Goal: Browse casually

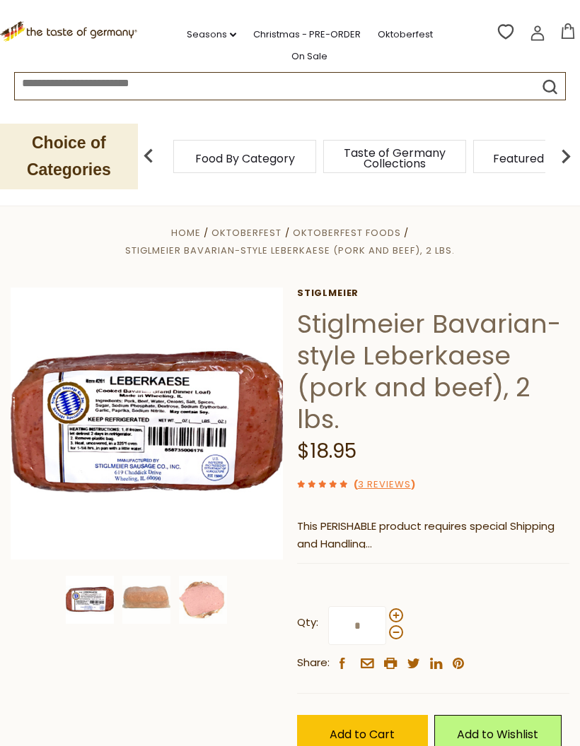
click at [394, 479] on link "3 Reviews" at bounding box center [384, 485] width 53 height 15
click at [382, 479] on link "3 Reviews" at bounding box center [384, 485] width 53 height 15
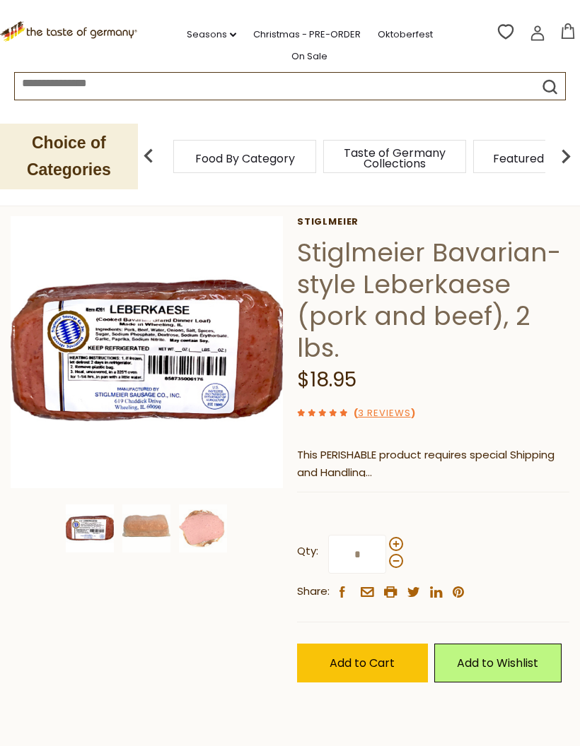
scroll to position [180, 0]
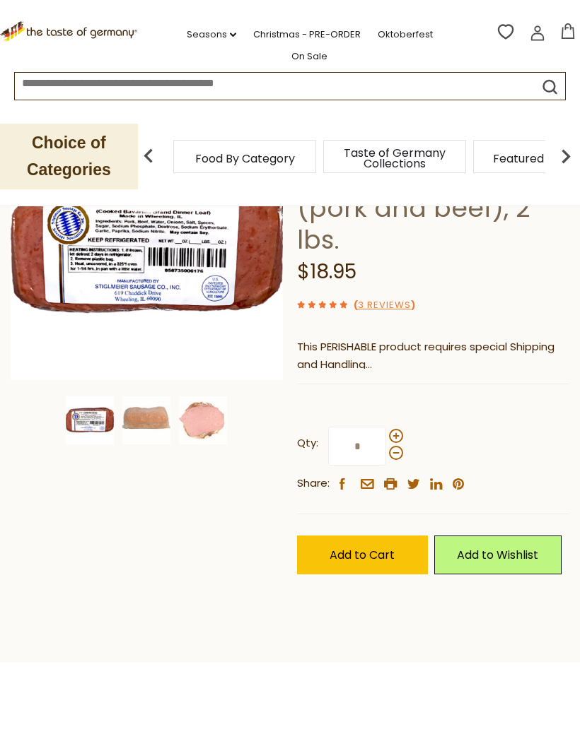
click at [160, 414] on img at bounding box center [146, 421] width 48 height 48
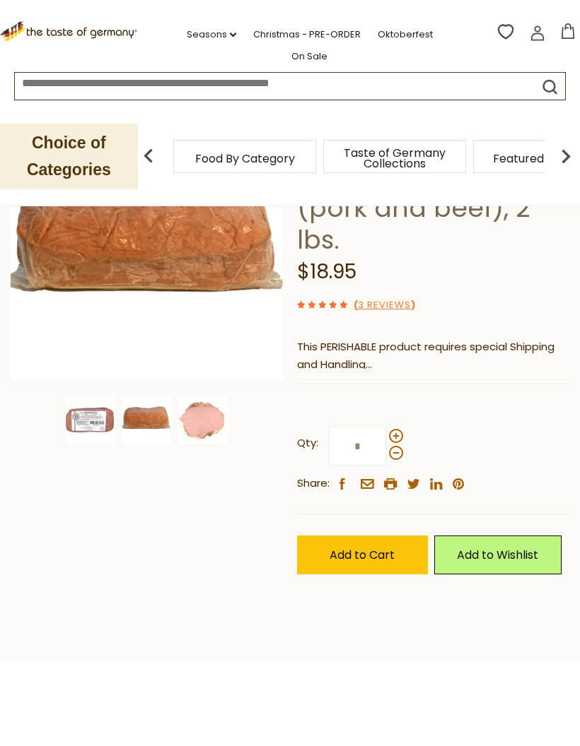
click at [212, 413] on img at bounding box center [203, 421] width 48 height 48
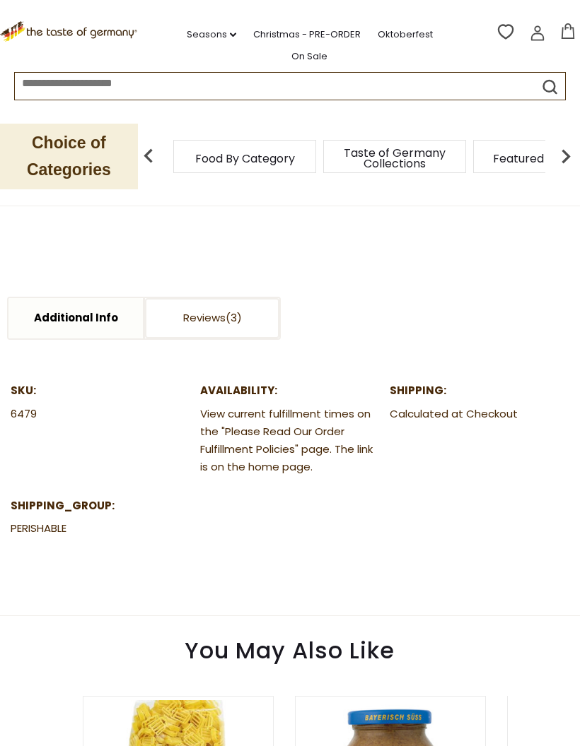
scroll to position [666, 0]
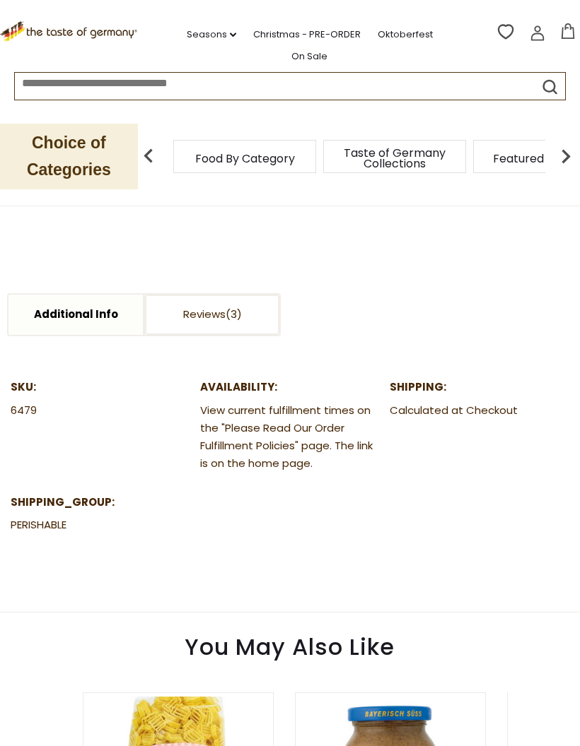
click at [211, 310] on link "Reviews" at bounding box center [212, 315] width 134 height 40
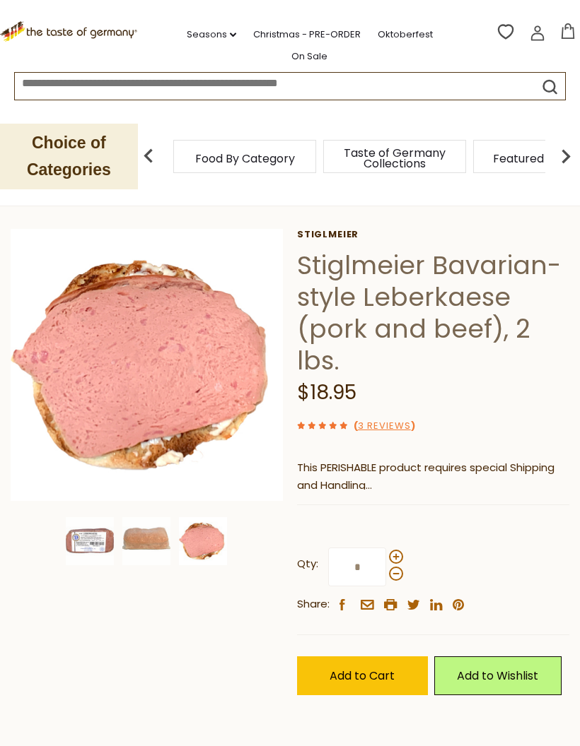
scroll to position [0, 0]
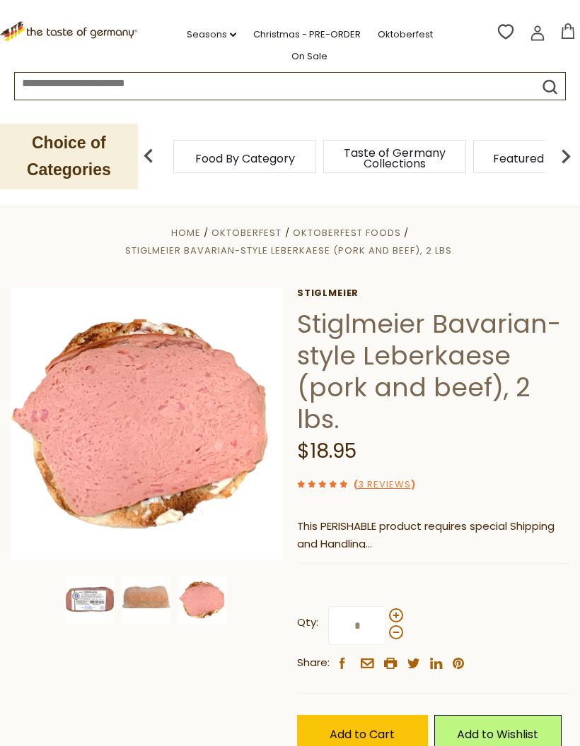
click at [127, 18] on link ".st0{fill:#EDD300;} .st1{fill:#D33E21;}" at bounding box center [69, 34] width 139 height 32
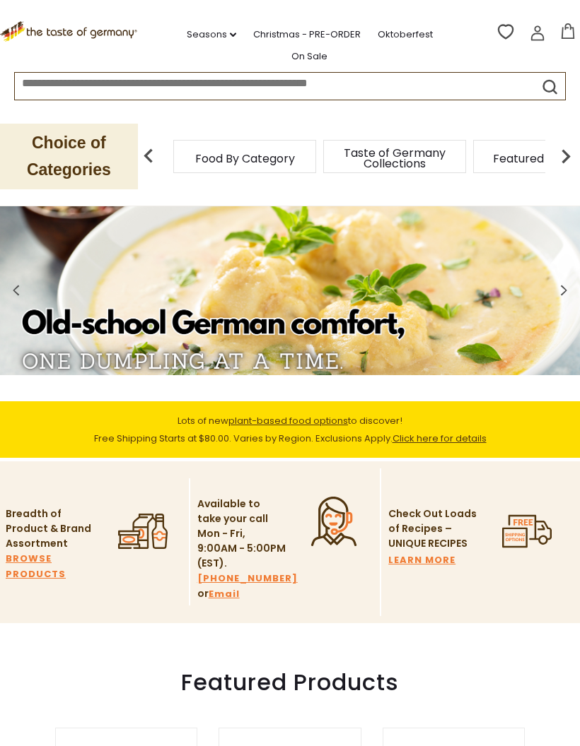
click at [119, 132] on p "Choice of Categories" at bounding box center [69, 157] width 138 height 66
click at [105, 149] on p "Choice of Categories" at bounding box center [69, 157] width 138 height 66
click at [155, 147] on img at bounding box center [148, 156] width 28 height 28
click at [257, 140] on div "Food By Category" at bounding box center [244, 156] width 143 height 33
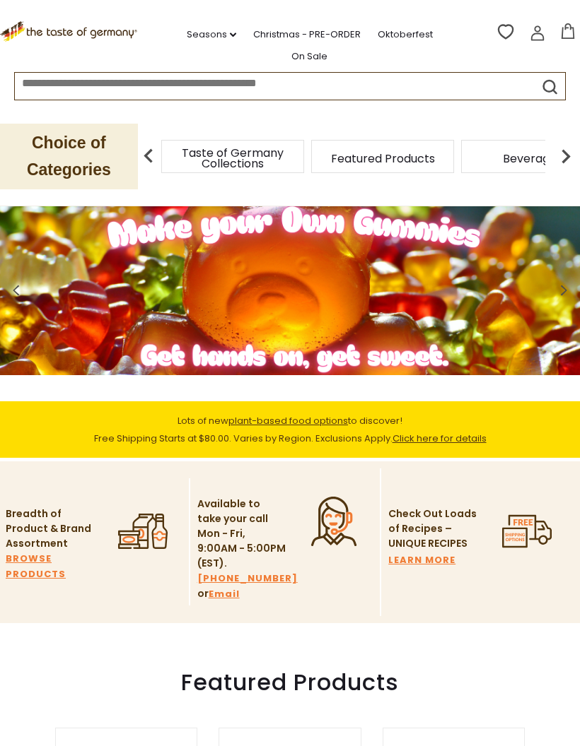
click at [93, 139] on p "Choice of Categories" at bounding box center [69, 157] width 138 height 66
click at [127, 142] on p "Choice of Categories" at bounding box center [69, 157] width 138 height 66
click at [153, 151] on img at bounding box center [148, 156] width 28 height 28
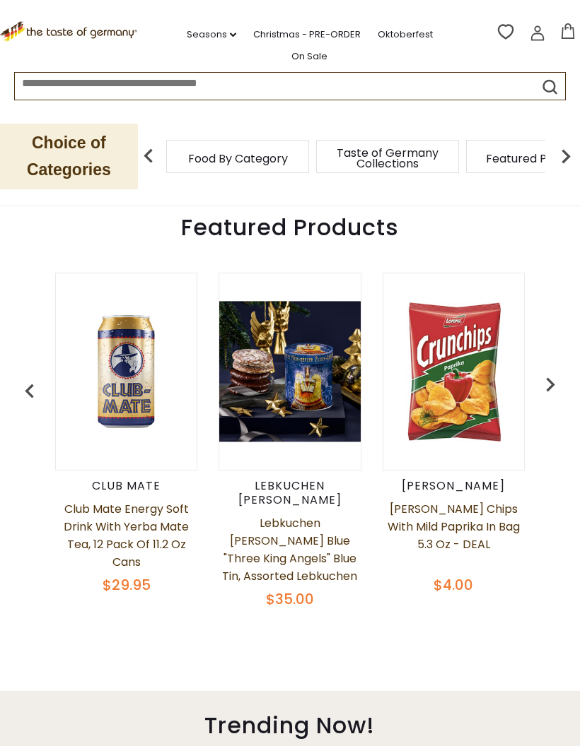
scroll to position [474, 0]
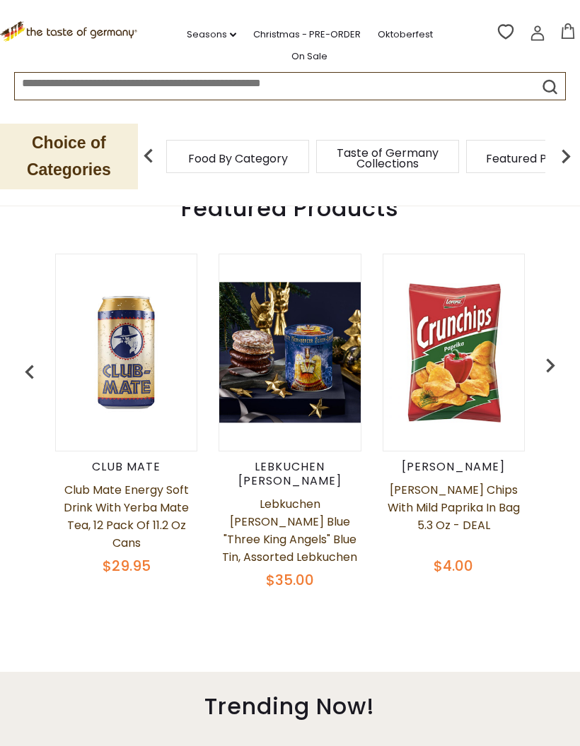
click at [557, 483] on div "Club Mate Club Mate Energy Soft Drink with Yerba Mate Tea, 12 pack of 11.2 oz c…" at bounding box center [290, 418] width 545 height 365
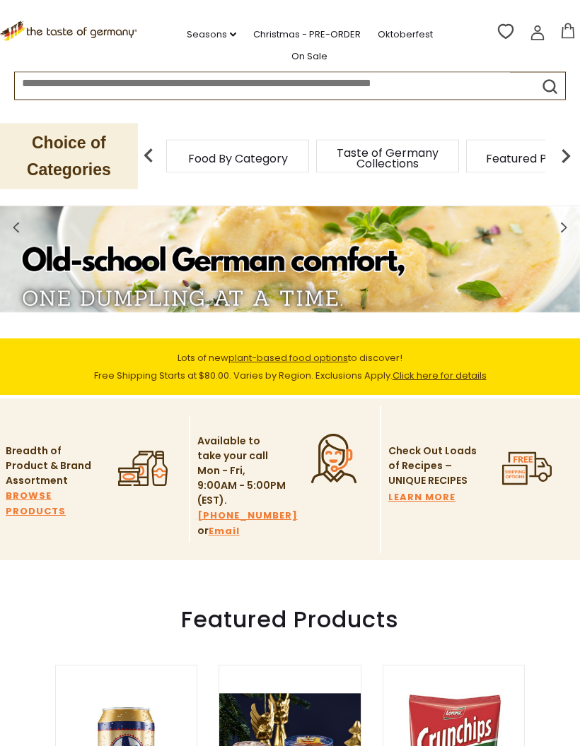
scroll to position [63, 0]
click at [169, 119] on div "Choice of Categories Food By Category Taste of Germany Collections Featured Pro…" at bounding box center [290, 156] width 580 height 98
click at [143, 152] on img at bounding box center [148, 156] width 28 height 28
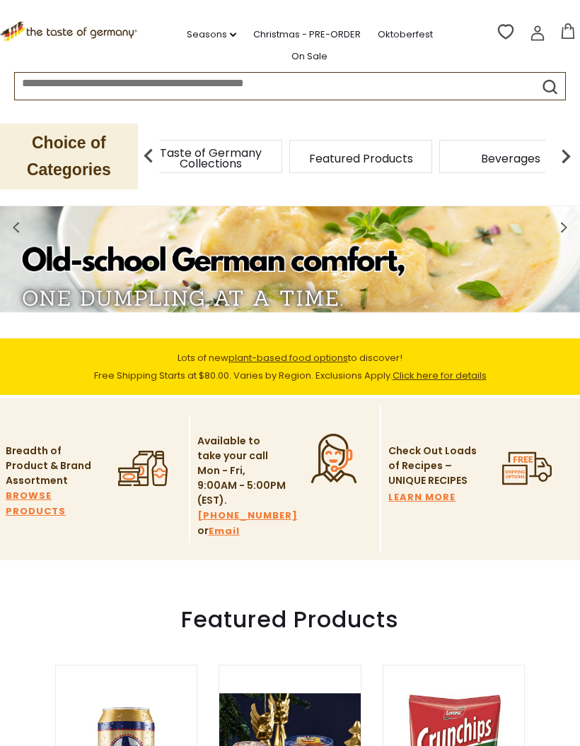
click at [245, 145] on div "Taste of Germany Collections" at bounding box center [210, 156] width 143 height 33
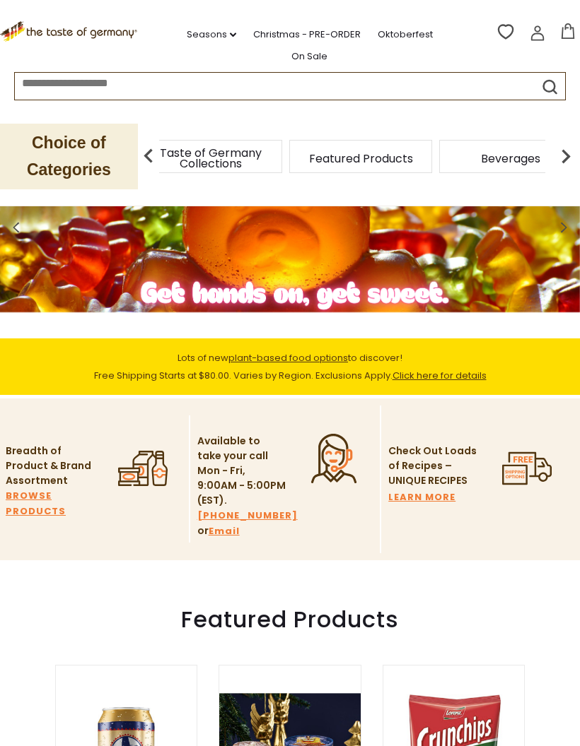
click at [100, 153] on p "Choice of Categories" at bounding box center [69, 157] width 138 height 66
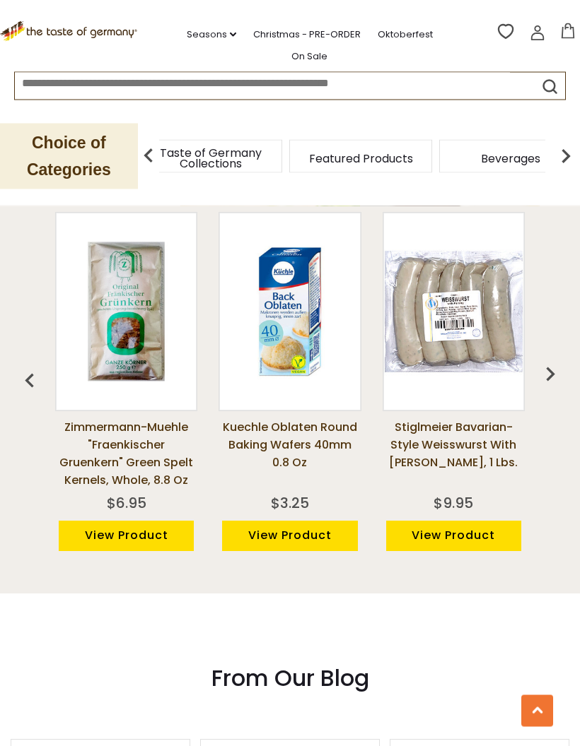
scroll to position [1039, 0]
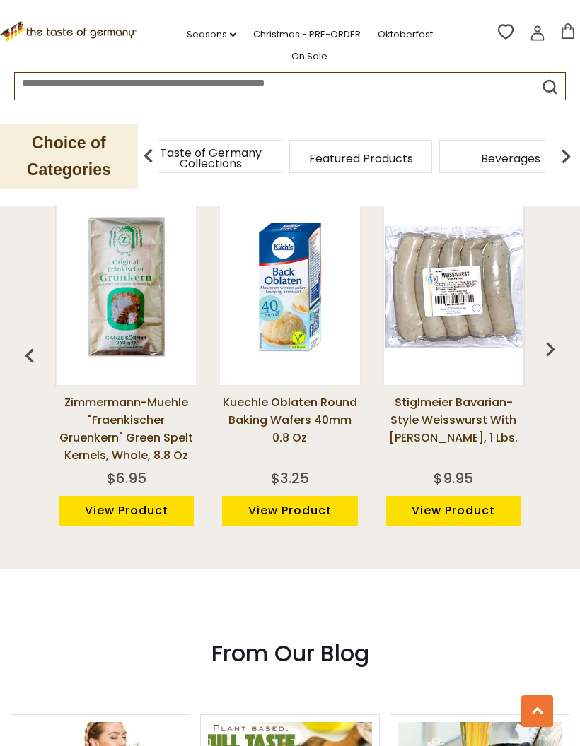
click at [556, 344] on img "button" at bounding box center [550, 349] width 28 height 28
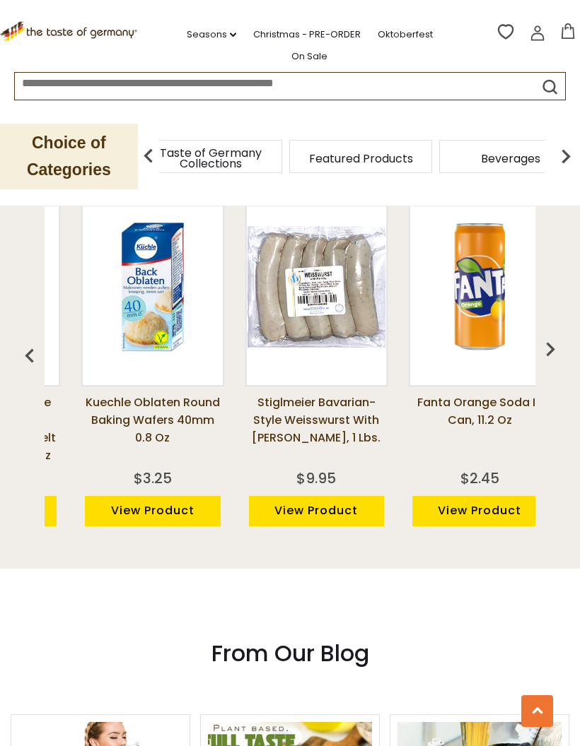
scroll to position [0, 163]
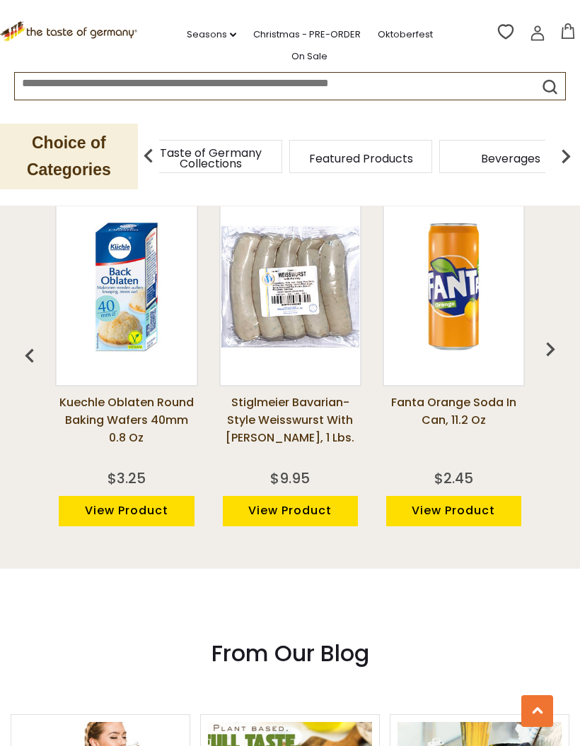
click at [551, 341] on img "button" at bounding box center [550, 349] width 28 height 28
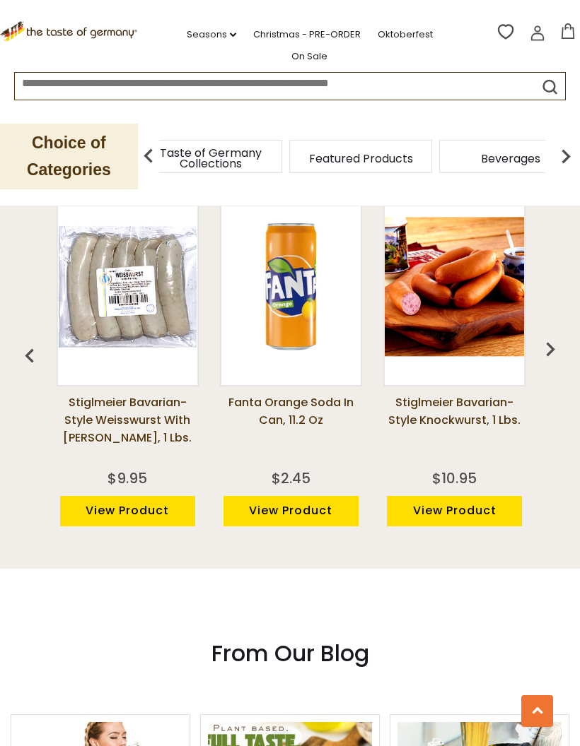
scroll to position [0, 327]
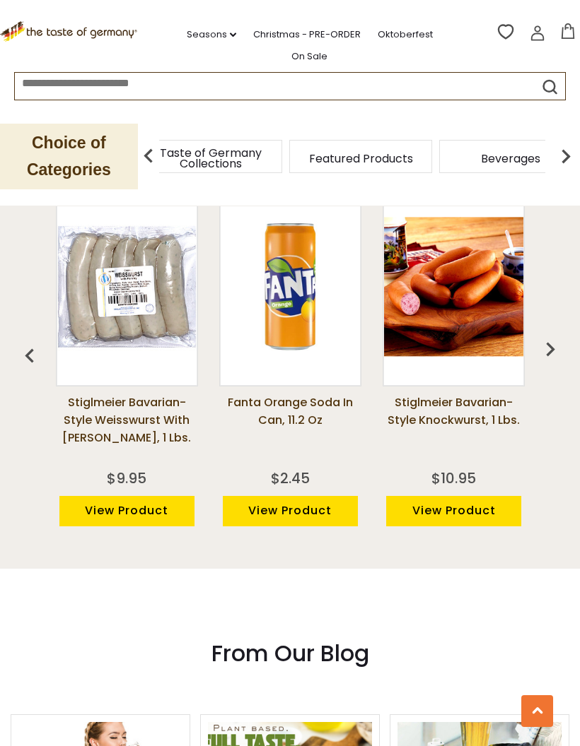
click at [550, 335] on img "button" at bounding box center [550, 349] width 28 height 28
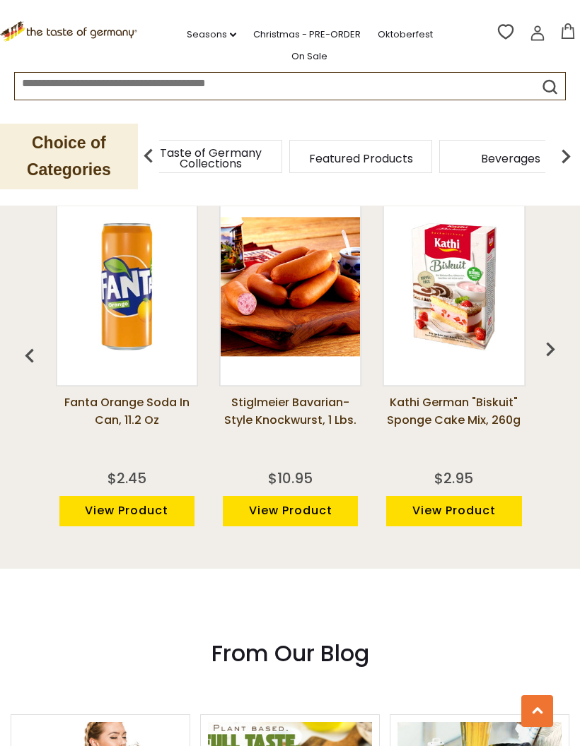
click at [555, 341] on img "button" at bounding box center [550, 349] width 28 height 28
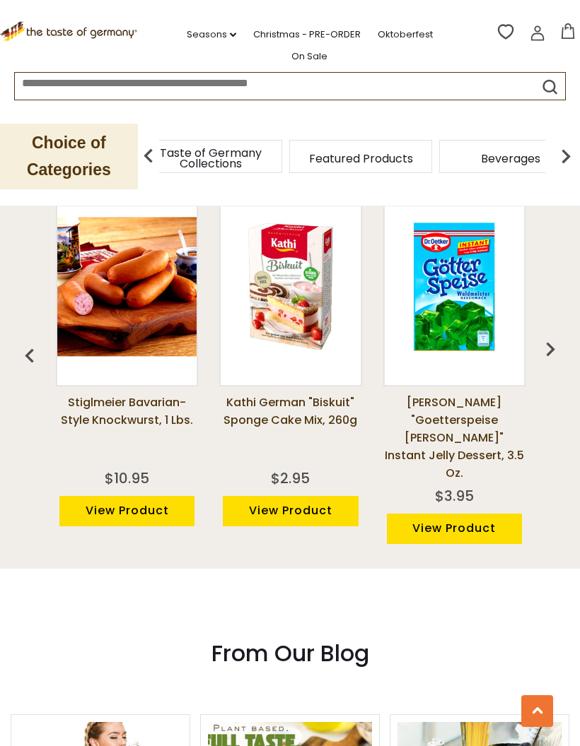
click at [548, 337] on img "button" at bounding box center [550, 349] width 28 height 28
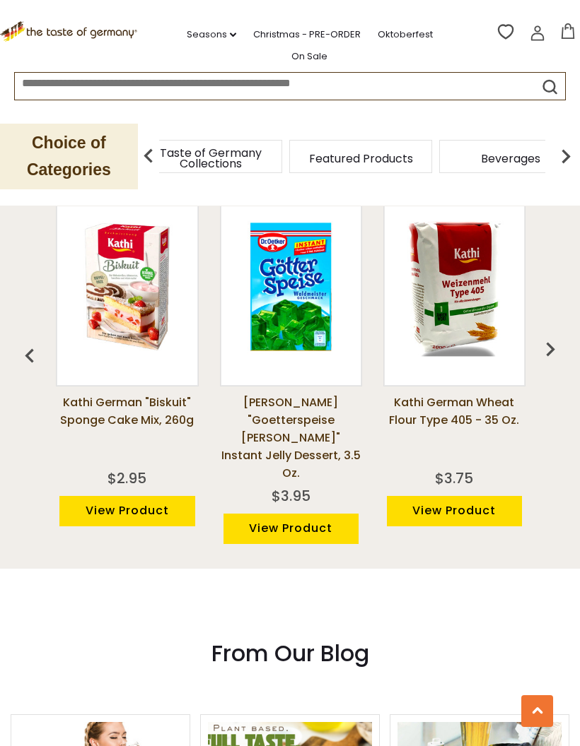
click at [551, 340] on img "button" at bounding box center [550, 349] width 28 height 28
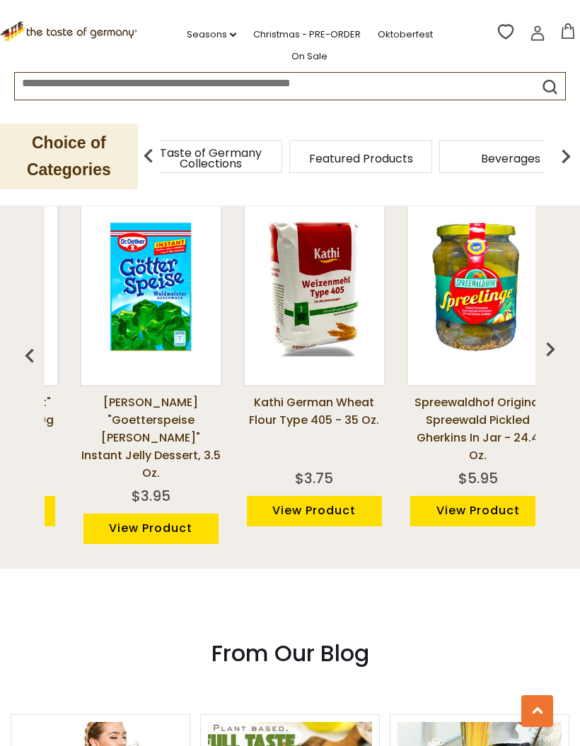
scroll to position [0, 980]
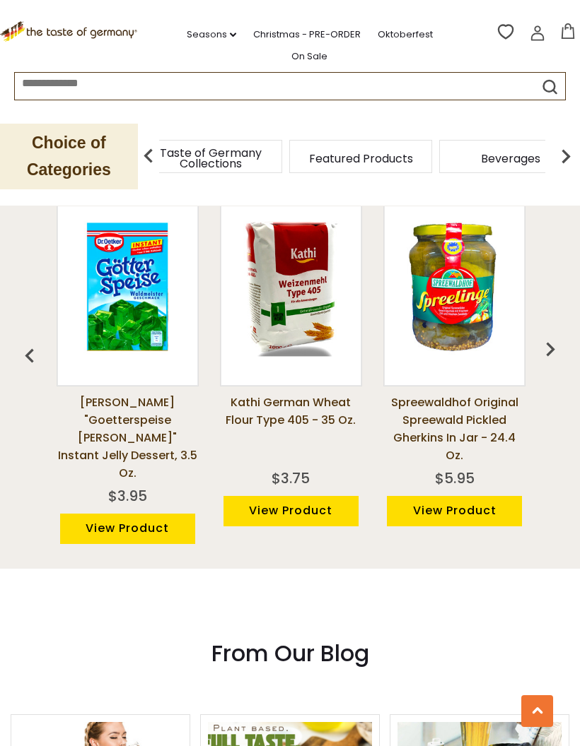
click at [563, 335] on img "button" at bounding box center [550, 349] width 28 height 28
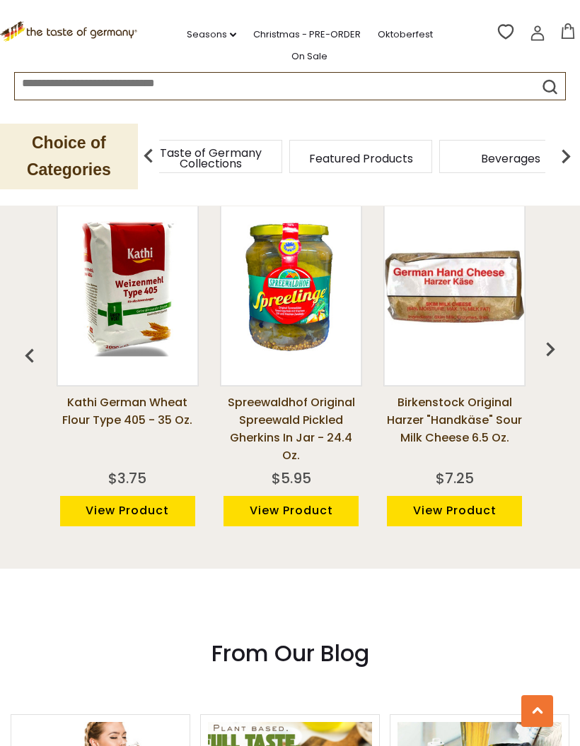
click at [563, 338] on img "button" at bounding box center [550, 349] width 28 height 28
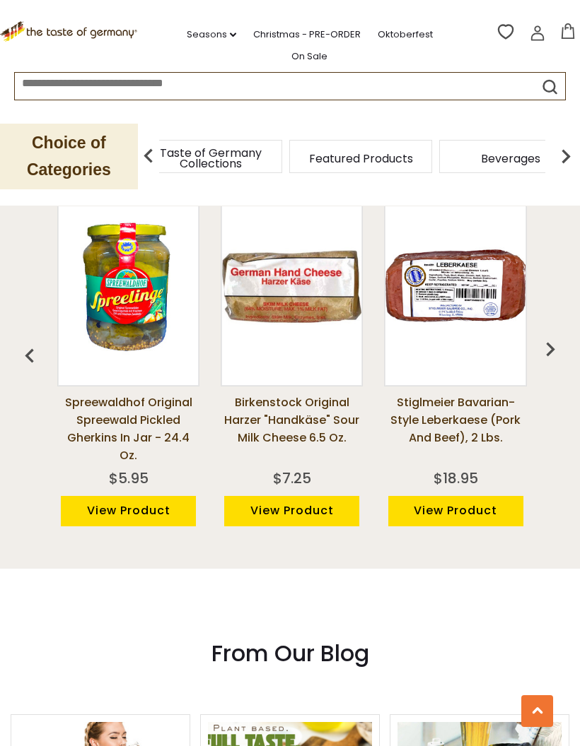
scroll to position [0, 1306]
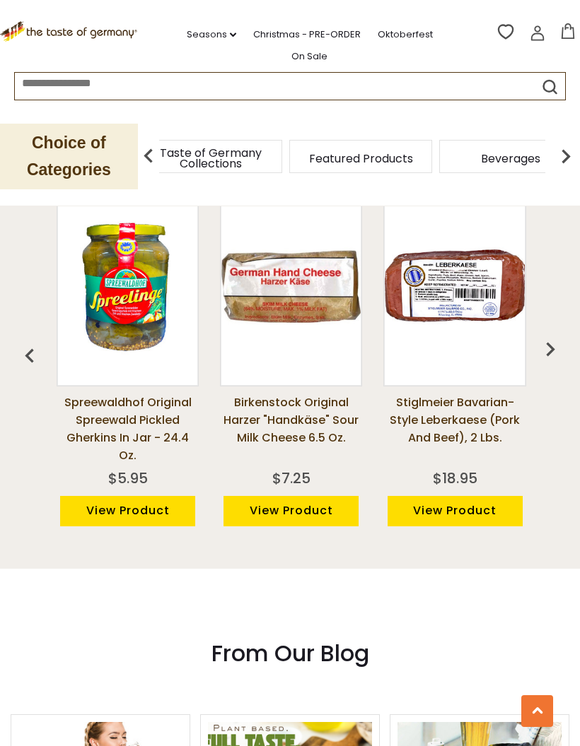
click at [563, 335] on img "button" at bounding box center [550, 349] width 28 height 28
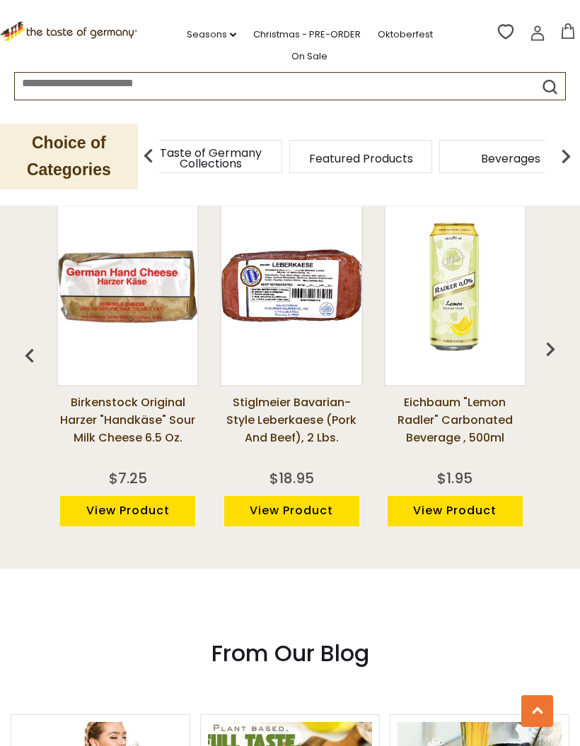
click at [556, 339] on img "button" at bounding box center [550, 349] width 28 height 28
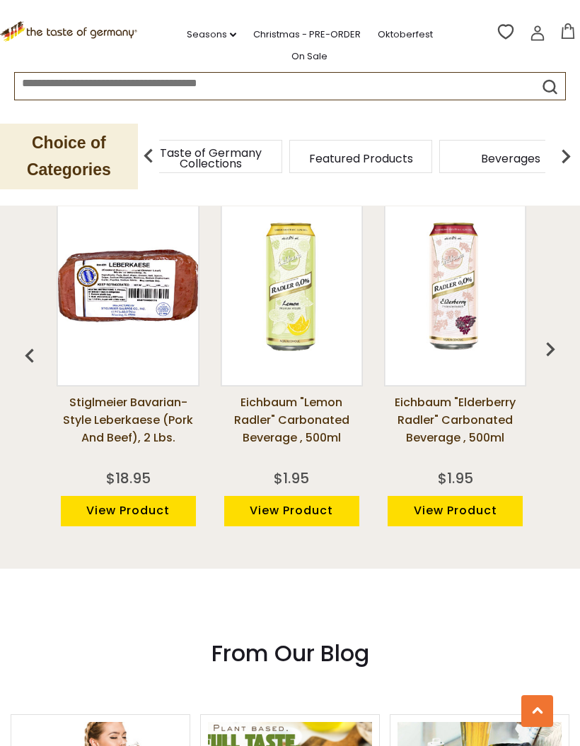
click at [563, 335] on img "button" at bounding box center [550, 349] width 28 height 28
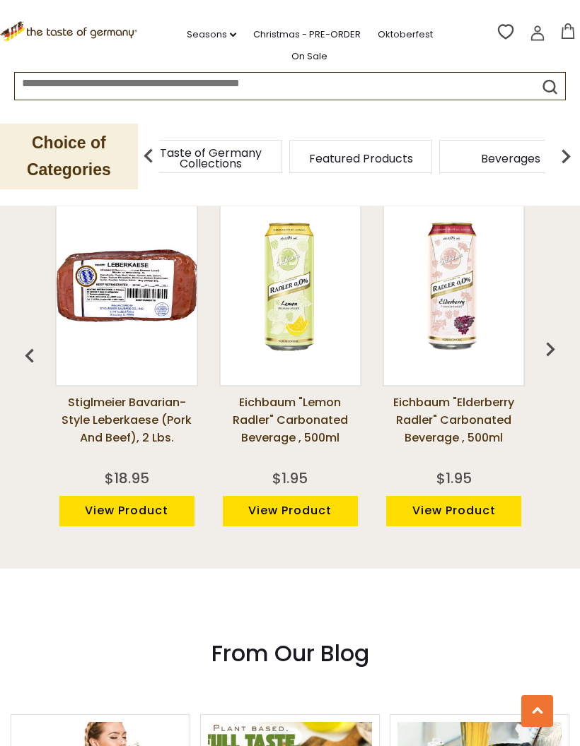
click at [552, 344] on img "button" at bounding box center [550, 349] width 28 height 28
click at [557, 335] on img "button" at bounding box center [550, 349] width 28 height 28
click at [553, 335] on img "button" at bounding box center [550, 349] width 28 height 28
click at [242, 153] on span "Beverages" at bounding box center [212, 158] width 59 height 11
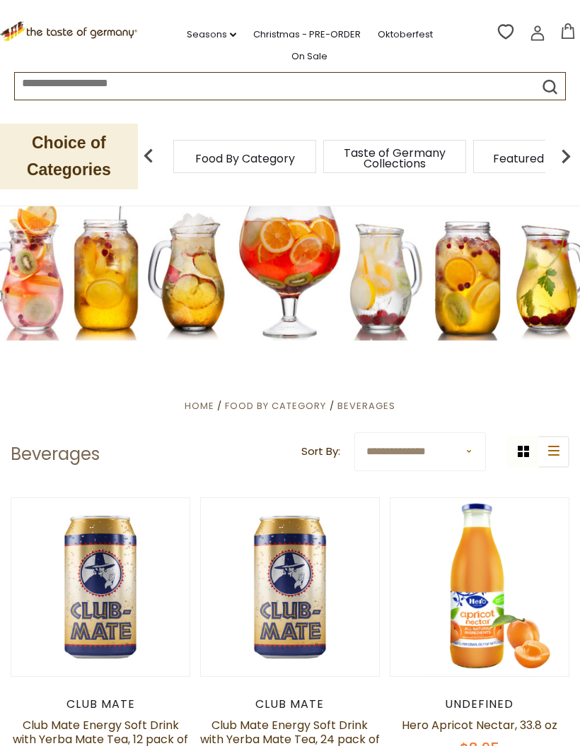
click at [83, 33] on icon ".st0{fill:#EDD300;} .st1{fill:#D33E21;}" at bounding box center [69, 31] width 139 height 21
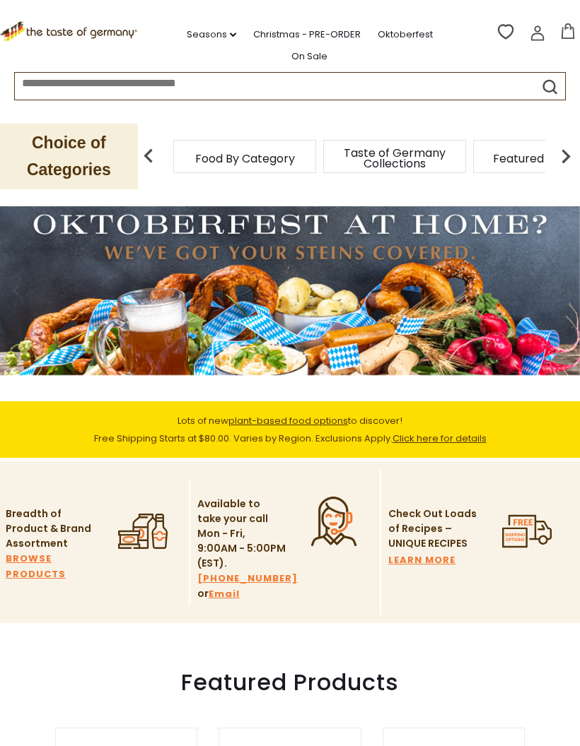
click at [116, 136] on p "Choice of Categories" at bounding box center [69, 157] width 138 height 66
click at [156, 142] on img at bounding box center [148, 156] width 28 height 28
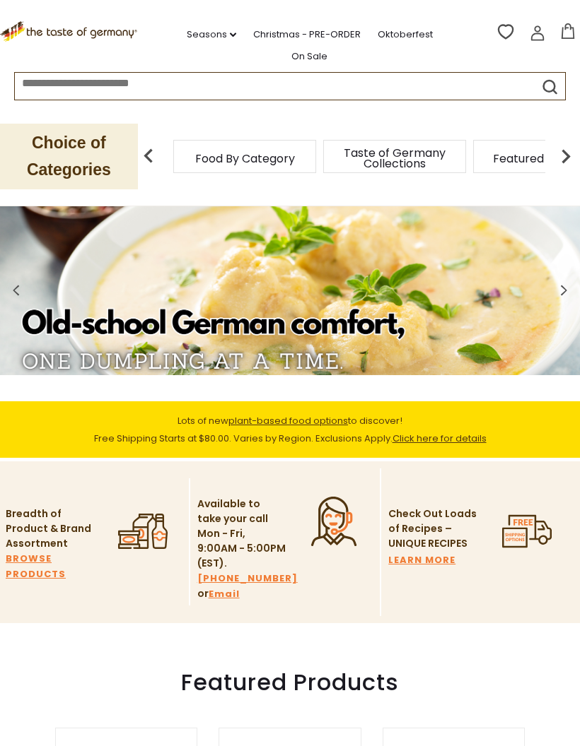
click at [338, 156] on span "Taste of Germany Collections" at bounding box center [394, 158] width 113 height 21
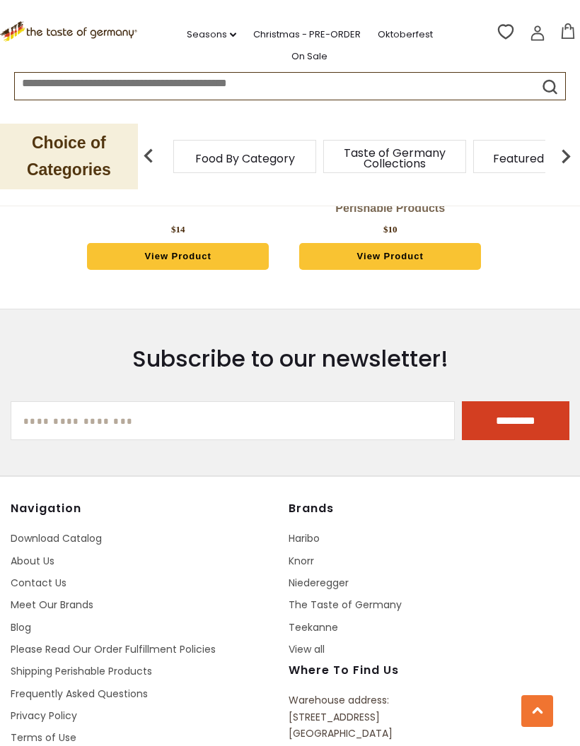
scroll to position [4502, 0]
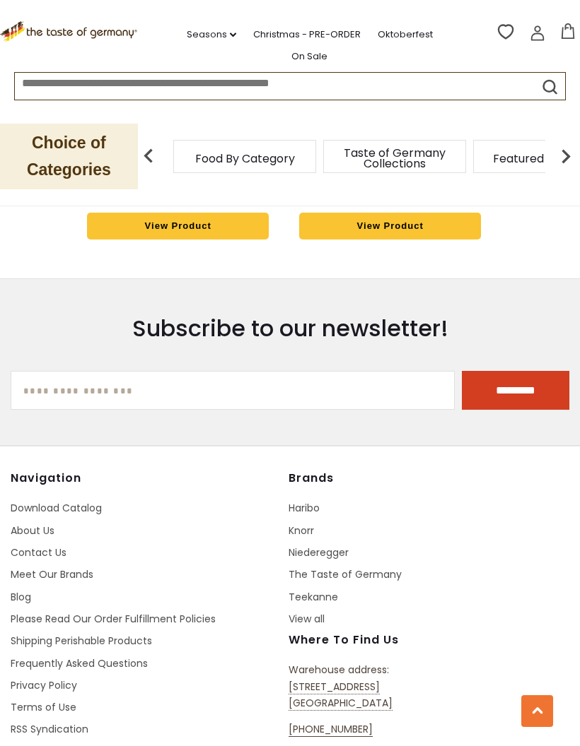
click at [549, 483] on h4 "Brands" at bounding box center [422, 478] width 268 height 14
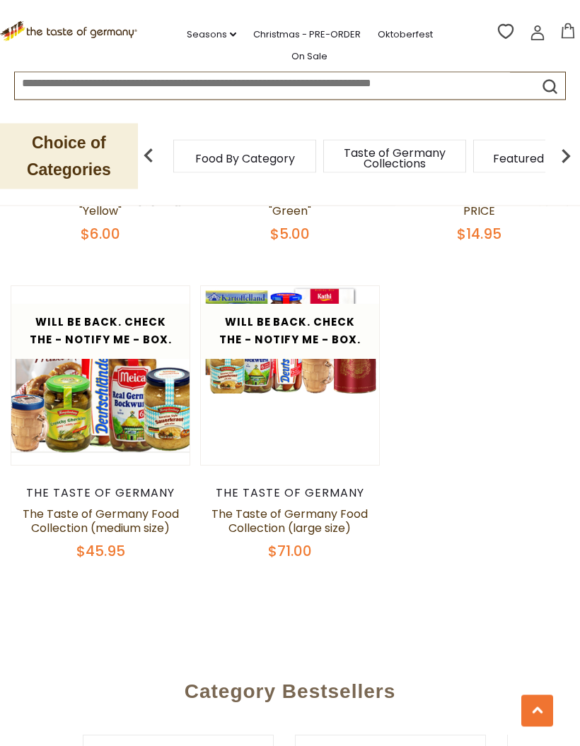
scroll to position [3690, 0]
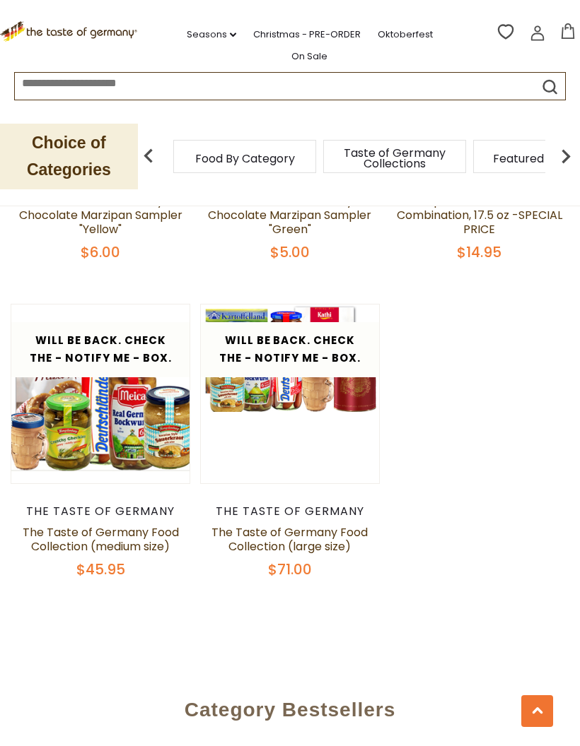
click at [200, 27] on link "Seasons dropdown_arrow" at bounding box center [211, 35] width 49 height 16
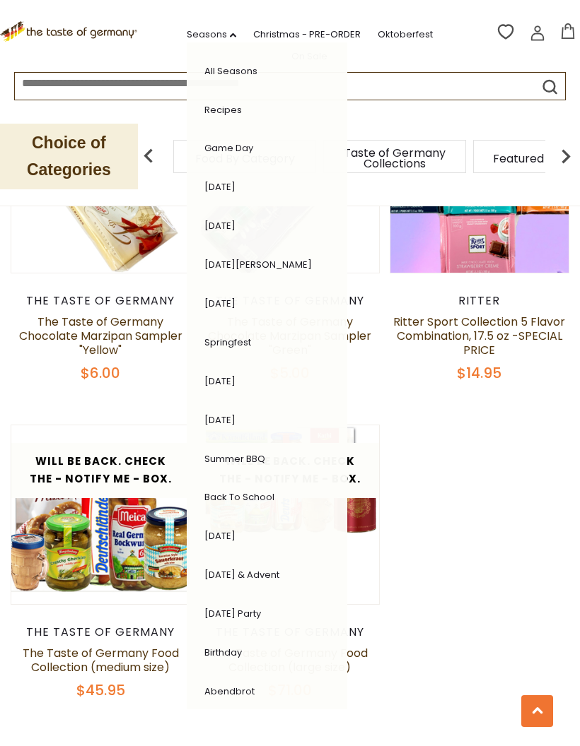
scroll to position [3571, 0]
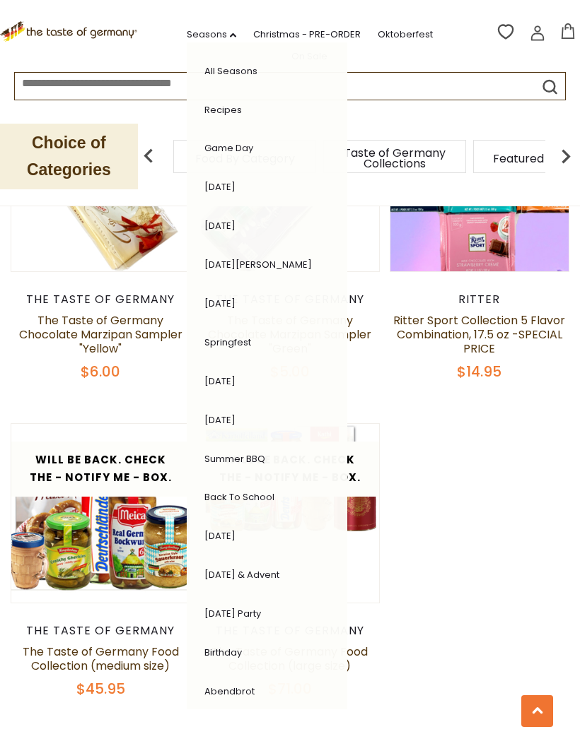
click at [222, 445] on li "Summer BBQ" at bounding box center [258, 459] width 122 height 28
click at [210, 452] on link "Summer BBQ" at bounding box center [234, 458] width 61 height 13
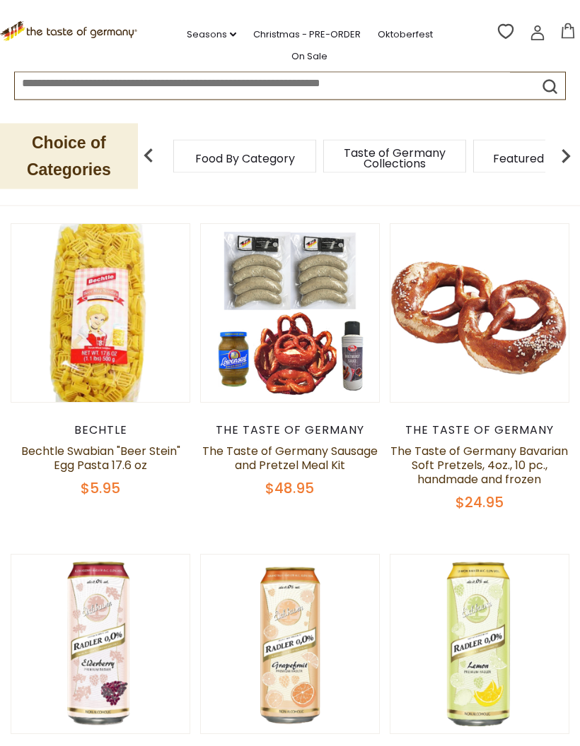
scroll to position [157, 0]
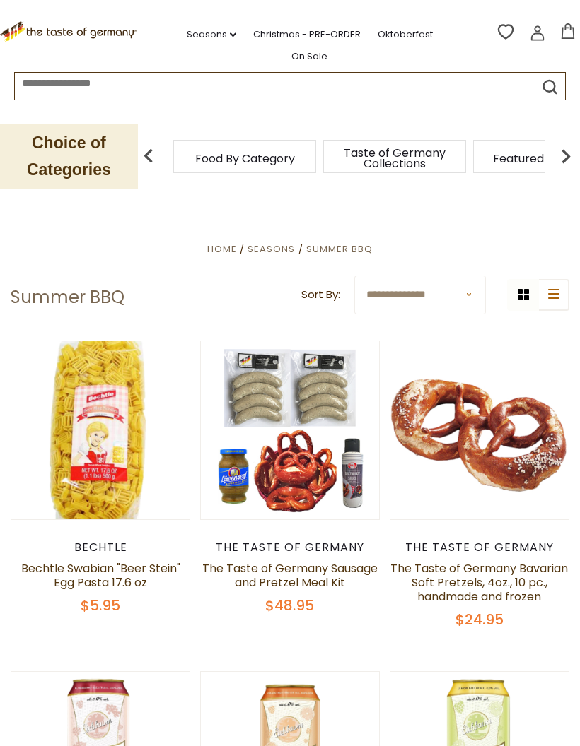
click at [260, 27] on link "Christmas - PRE-ORDER" at bounding box center [306, 35] width 107 height 16
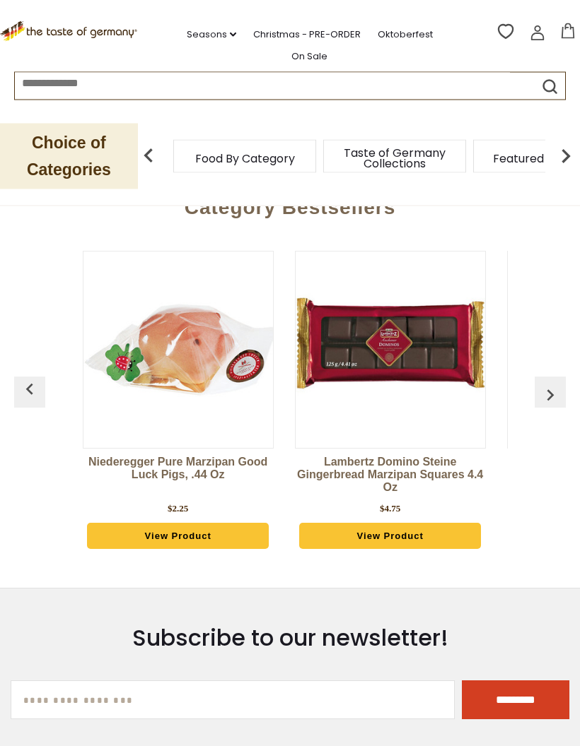
scroll to position [476, 0]
click at [557, 392] on img "button" at bounding box center [550, 395] width 23 height 23
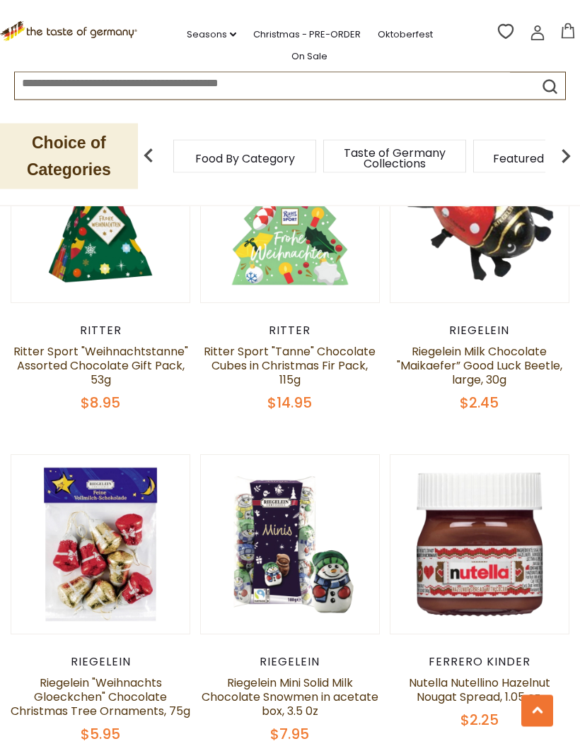
scroll to position [0, 0]
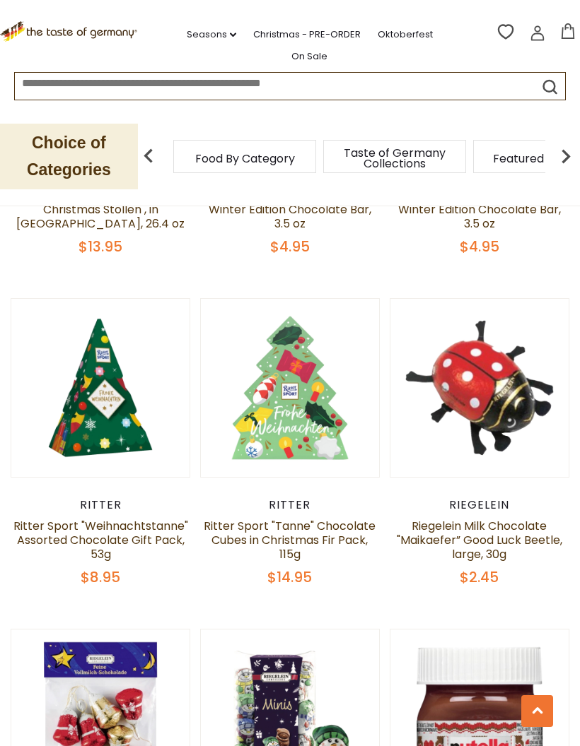
click at [394, 27] on link "Oktoberfest" at bounding box center [404, 35] width 55 height 16
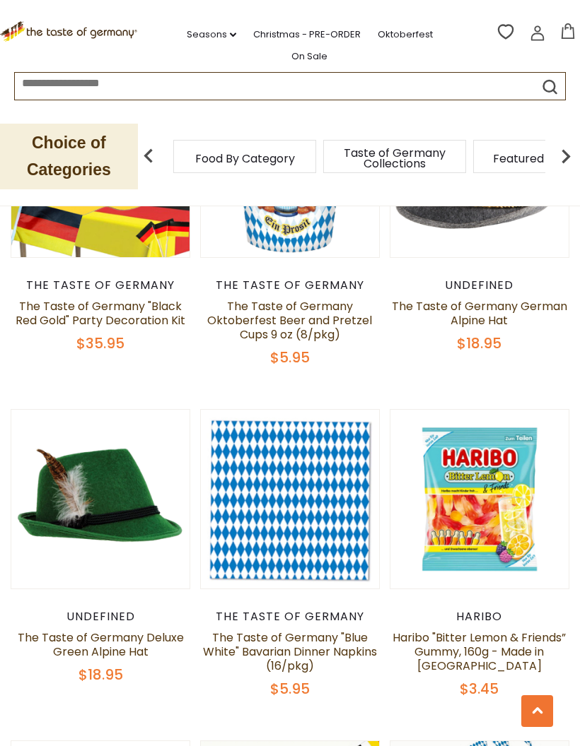
scroll to position [1062, 0]
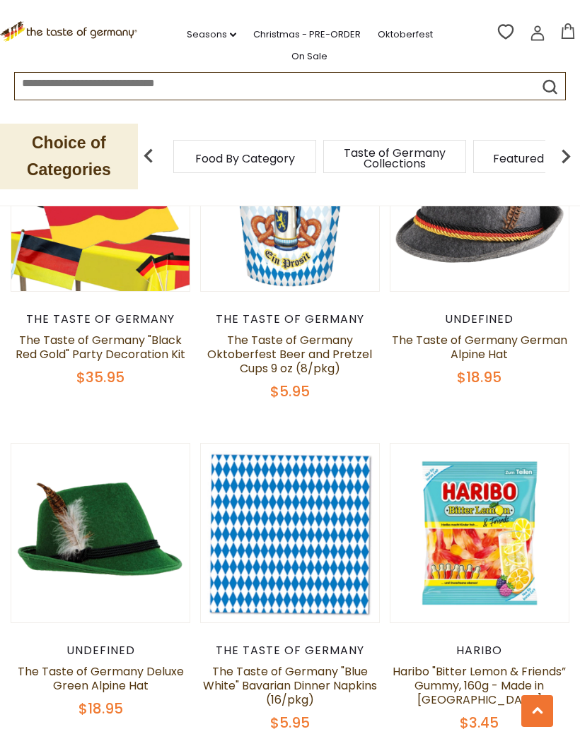
click at [503, 332] on link "The Taste of Germany German Alpine Hat" at bounding box center [479, 347] width 175 height 30
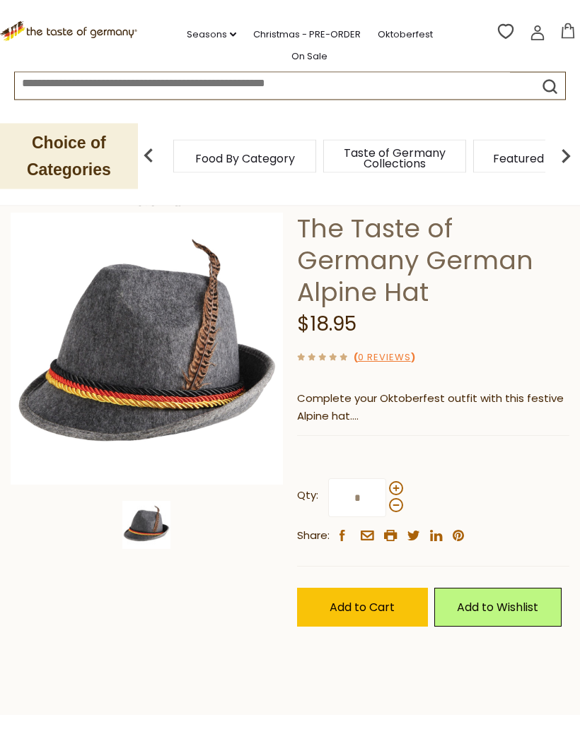
scroll to position [60, 0]
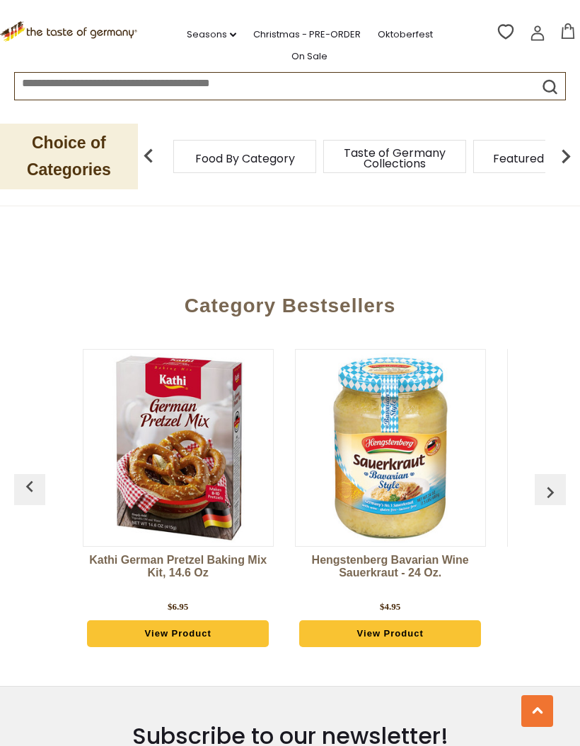
scroll to position [4319, 0]
